Goal: Task Accomplishment & Management: Manage account settings

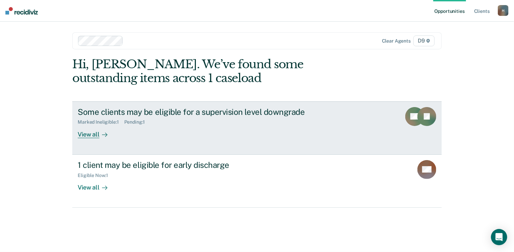
click at [94, 133] on div "View all" at bounding box center [97, 131] width 38 height 13
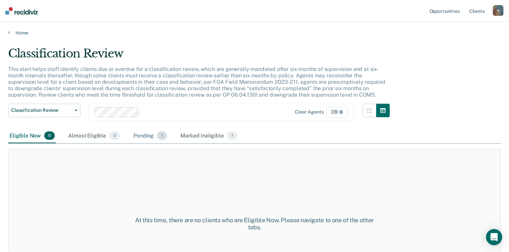
click at [153, 134] on div "Pending 1" at bounding box center [150, 136] width 36 height 15
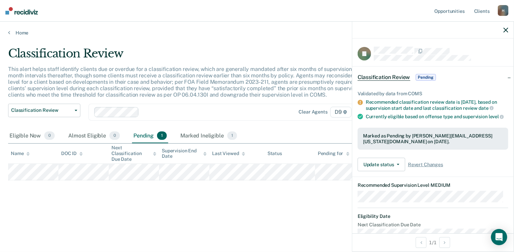
click at [506, 27] on button "button" at bounding box center [506, 30] width 5 height 6
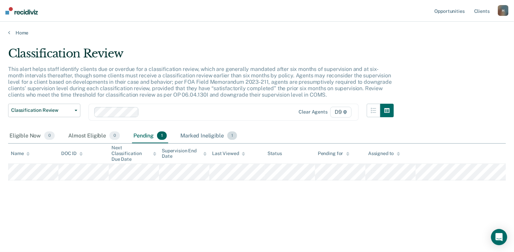
click at [204, 137] on div "Marked Ineligible 1" at bounding box center [208, 136] width 59 height 15
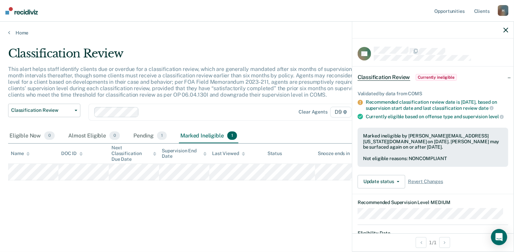
click at [507, 31] on icon "button" at bounding box center [506, 30] width 5 height 5
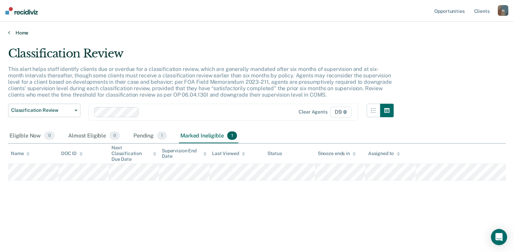
click at [23, 32] on link "Home" at bounding box center [257, 33] width 498 height 6
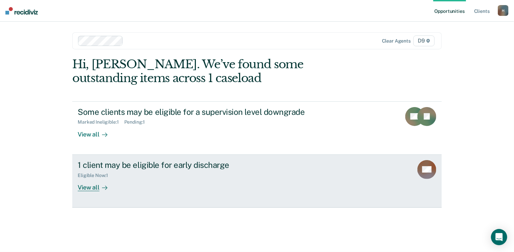
click at [93, 188] on div "View all" at bounding box center [97, 184] width 38 height 13
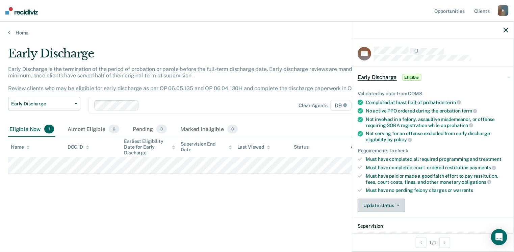
click at [397, 204] on button "Update status" at bounding box center [382, 206] width 48 height 14
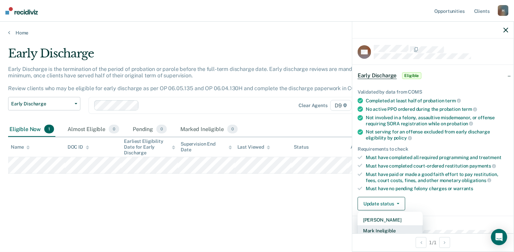
click at [387, 228] on button "Mark Ineligible" at bounding box center [390, 230] width 65 height 11
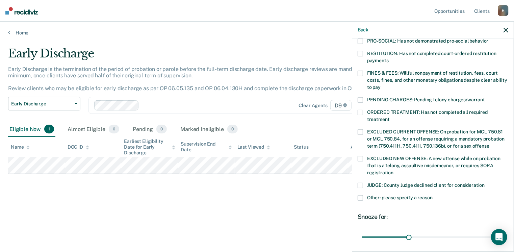
scroll to position [132, 0]
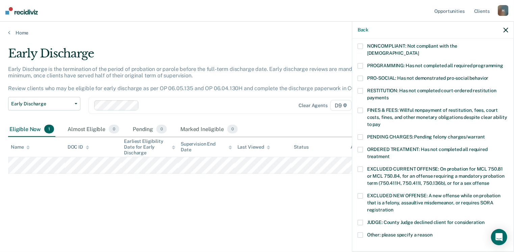
click at [361, 63] on span at bounding box center [360, 65] width 5 height 5
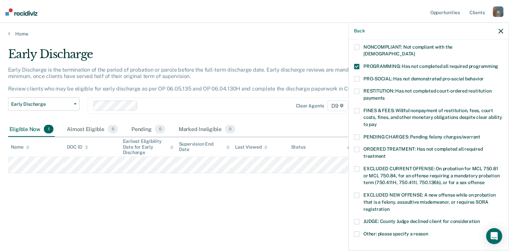
scroll to position [219, 0]
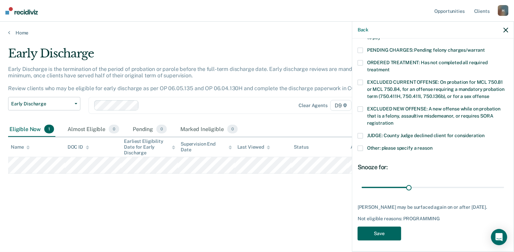
click at [385, 231] on button "Save" at bounding box center [380, 234] width 44 height 14
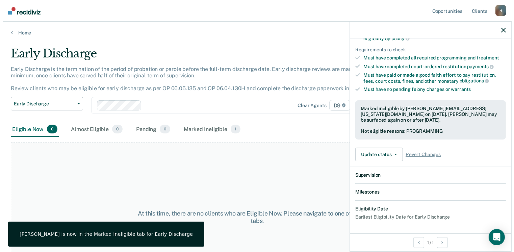
scroll to position [182, 0]
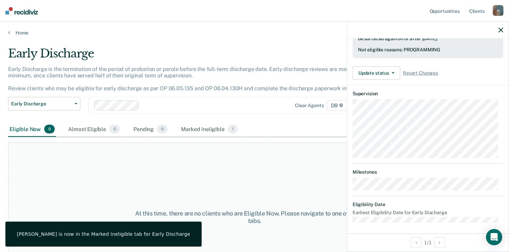
click at [102, 177] on div "At this time, there are no clients who are Eligible Now. Please navigate to one…" at bounding box center [254, 217] width 493 height 149
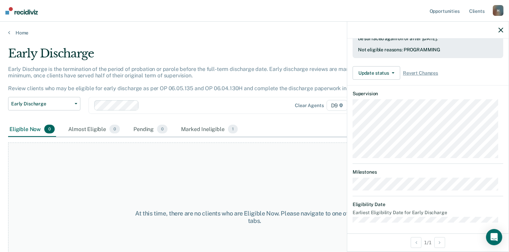
click at [501, 30] on icon "button" at bounding box center [501, 30] width 5 height 5
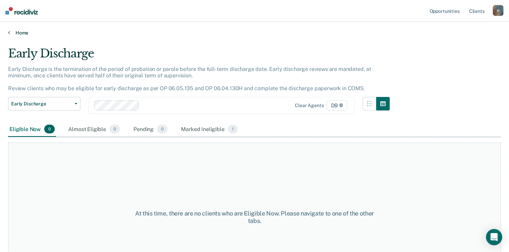
click at [23, 33] on link "Home" at bounding box center [254, 33] width 493 height 6
